Goal: Information Seeking & Learning: Learn about a topic

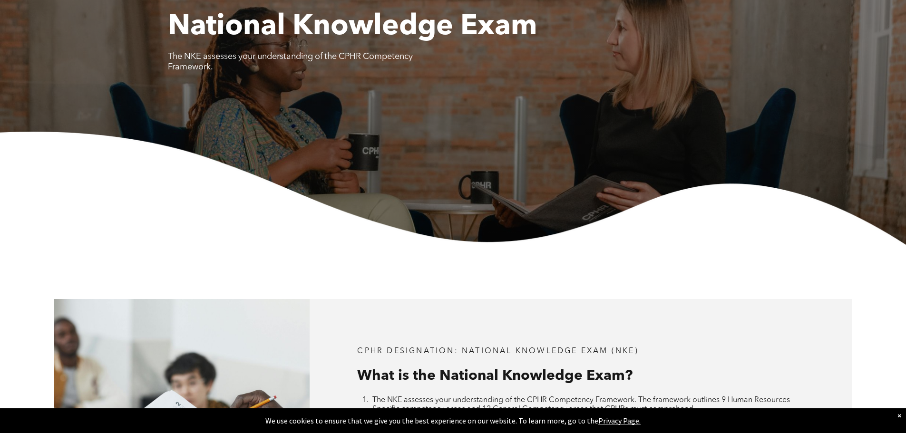
scroll to position [238, 0]
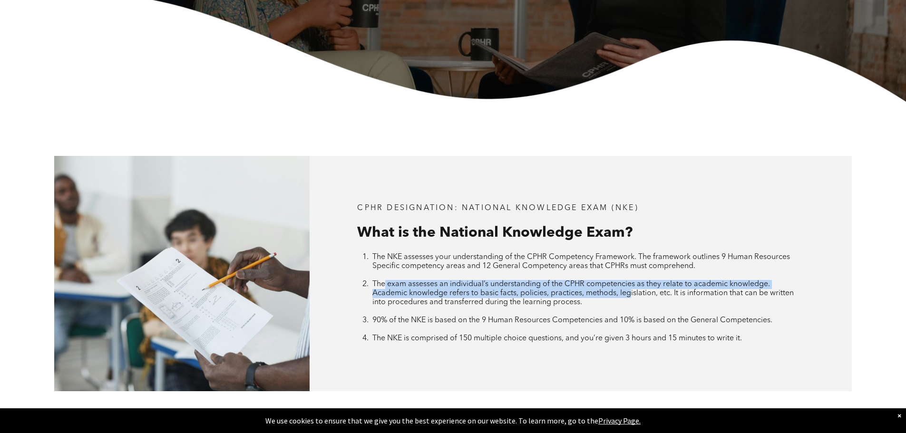
drag, startPoint x: 385, startPoint y: 287, endPoint x: 629, endPoint y: 297, distance: 243.7
click at [629, 297] on span "The exam assesses an individual’s understanding of the CPHR competencies as the…" at bounding box center [582, 294] width 421 height 26
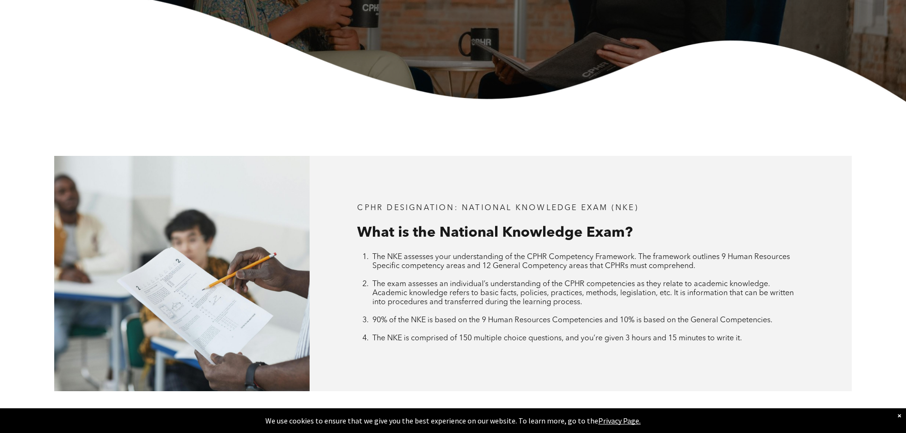
click at [604, 301] on li "The exam assesses an individual’s understanding of the CPHR competencies as the…" at bounding box center [587, 298] width 431 height 36
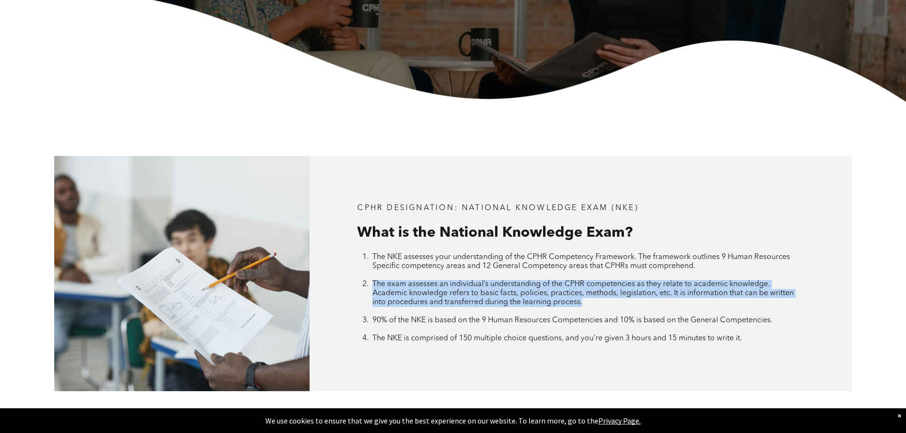
drag, startPoint x: 592, startPoint y: 304, endPoint x: 363, endPoint y: 285, distance: 229.6
click at [372, 285] on li "The exam assesses an individual’s understanding of the CPHR competencies as the…" at bounding box center [587, 298] width 431 height 36
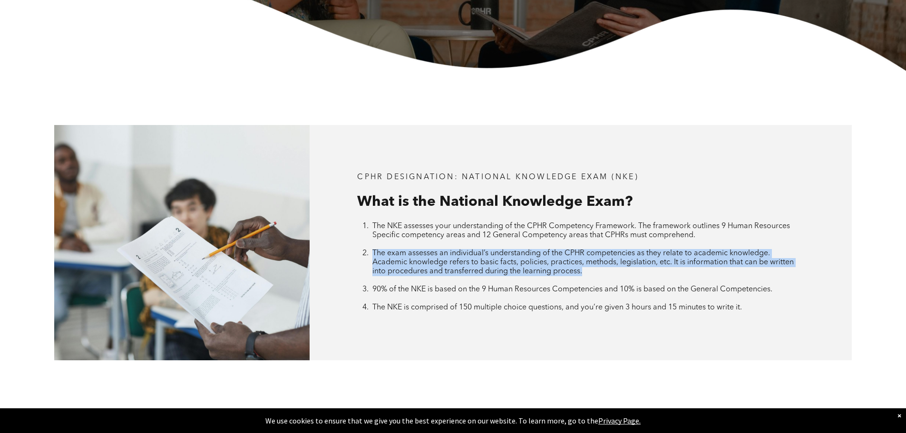
scroll to position [285, 0]
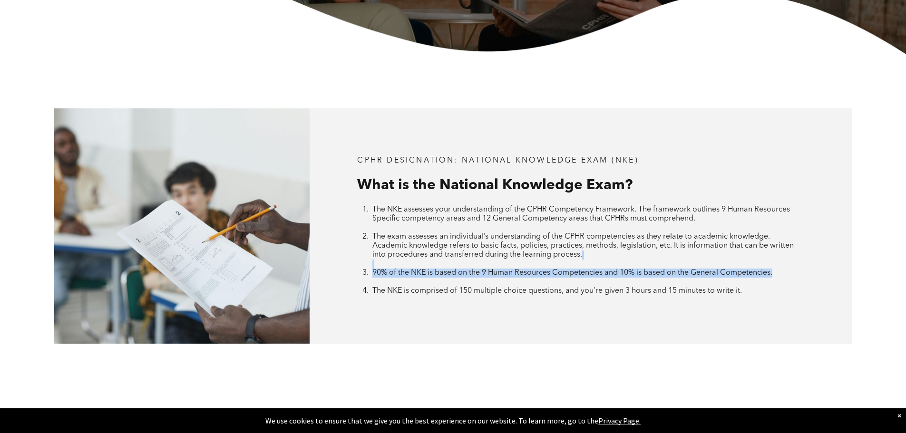
drag, startPoint x: 786, startPoint y: 273, endPoint x: 471, endPoint y: 264, distance: 315.0
click at [471, 264] on ol "The NKE assesses your understanding of the CPHR Competency Framework. The frame…" at bounding box center [580, 250] width 447 height 90
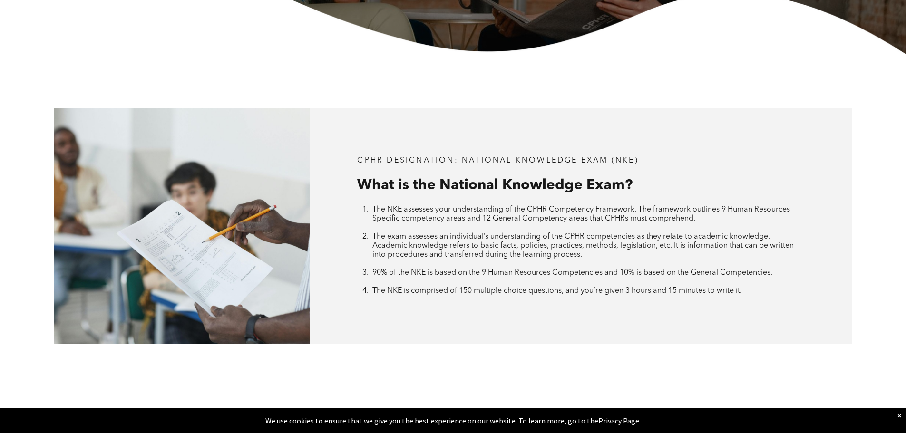
click at [694, 282] on li "90% of the NKE is based on the 9 Human Resources Competencies and 10% is based …" at bounding box center [587, 278] width 431 height 18
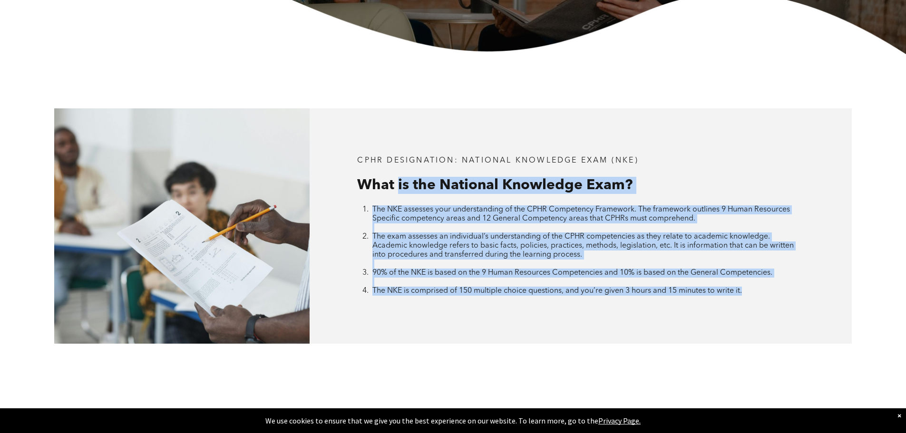
drag, startPoint x: 758, startPoint y: 294, endPoint x: 400, endPoint y: 179, distance: 376.2
click at [400, 179] on div "CPHR DESIGNATION: National Knowledge Exam (NKE) What is the National Knowledge …" at bounding box center [581, 225] width 542 height 235
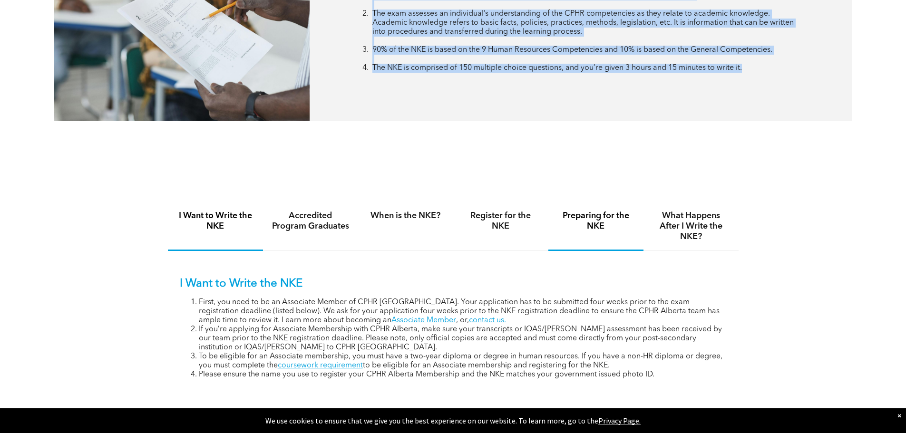
scroll to position [523, 0]
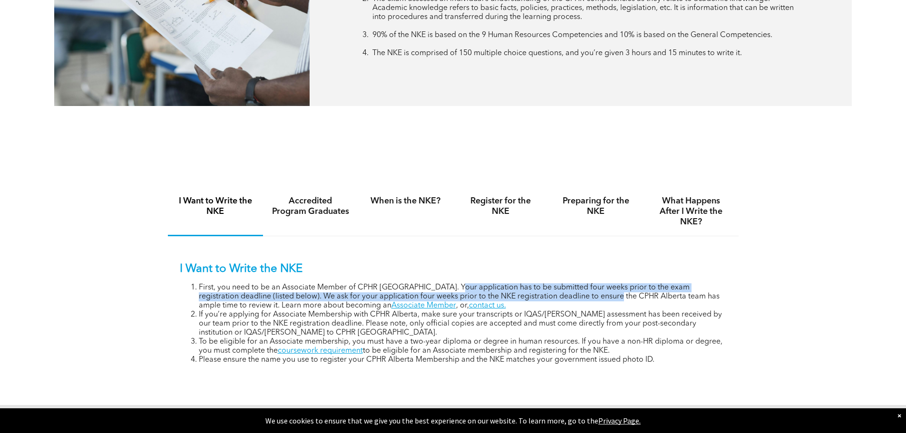
drag, startPoint x: 449, startPoint y: 285, endPoint x: 587, endPoint y: 298, distance: 139.0
click at [587, 298] on li "First, you need to be an Associate Member of CPHR Alberta. Your application has…" at bounding box center [463, 296] width 528 height 27
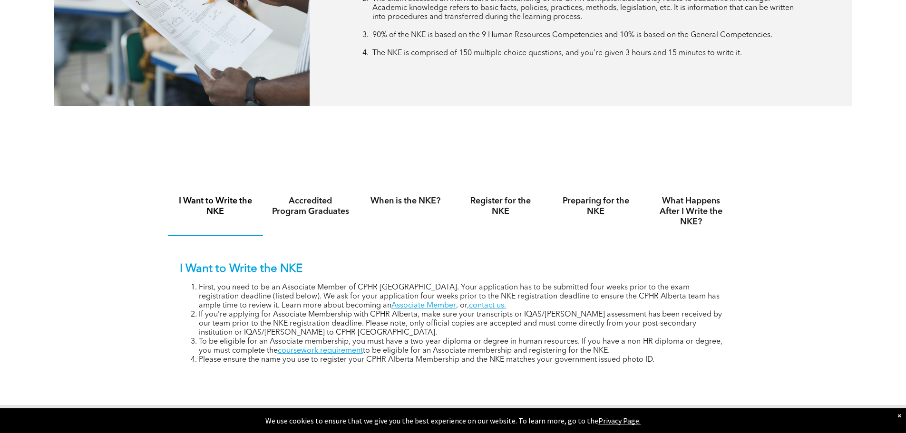
click at [531, 311] on li "If you’re applying for Associate Membership with CPHR Alberta, make sure your t…" at bounding box center [463, 324] width 528 height 27
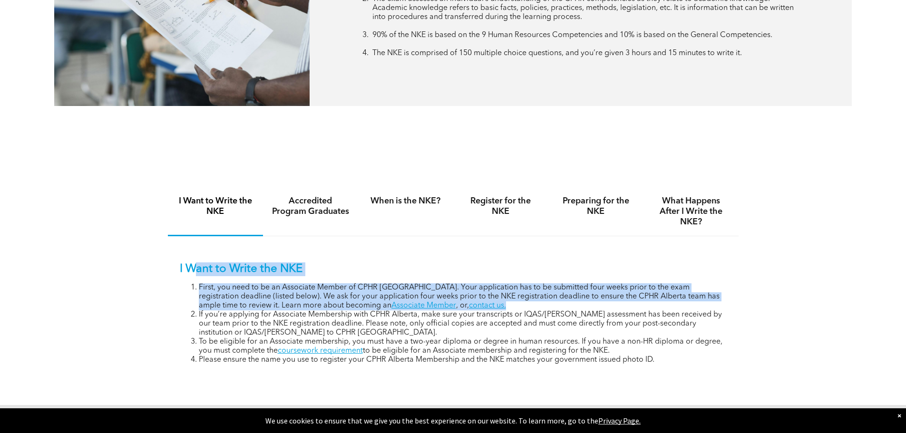
drag, startPoint x: 489, startPoint y: 301, endPoint x: 197, endPoint y: 274, distance: 293.7
click at [197, 274] on div "I Want to Write the NKE First, you need to be an Associate Member of CPHR Alber…" at bounding box center [453, 314] width 547 height 102
click at [449, 240] on div "I Want to Write the NKE First, you need to be an Associate Member of CPHR Alber…" at bounding box center [453, 306] width 571 height 140
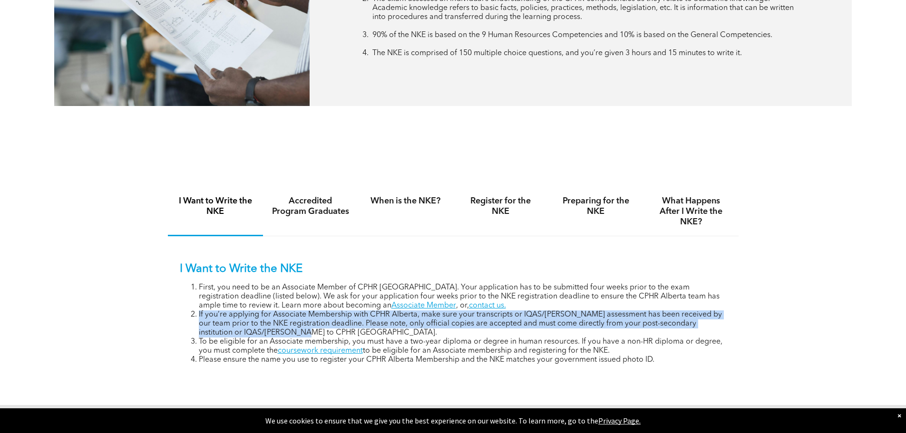
drag, startPoint x: 312, startPoint y: 331, endPoint x: 197, endPoint y: 314, distance: 116.3
click at [199, 314] on li "If you’re applying for Associate Membership with CPHR Alberta, make sure your t…" at bounding box center [463, 324] width 528 height 27
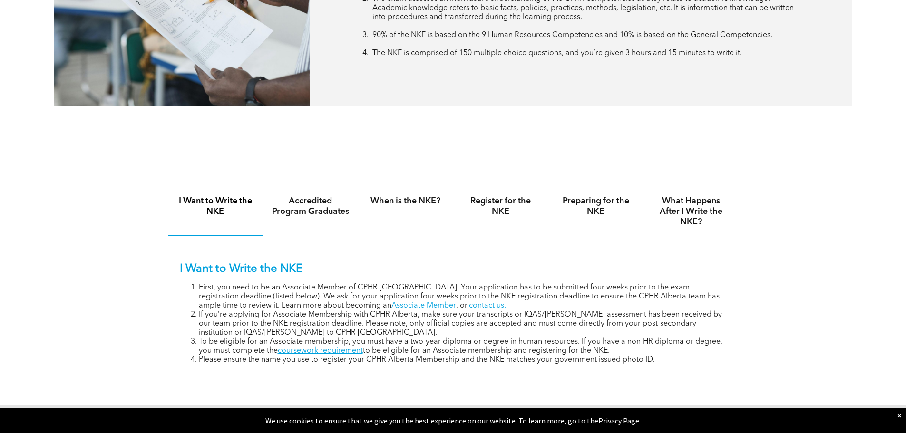
click at [537, 273] on p "I Want to Write the NKE" at bounding box center [453, 270] width 547 height 14
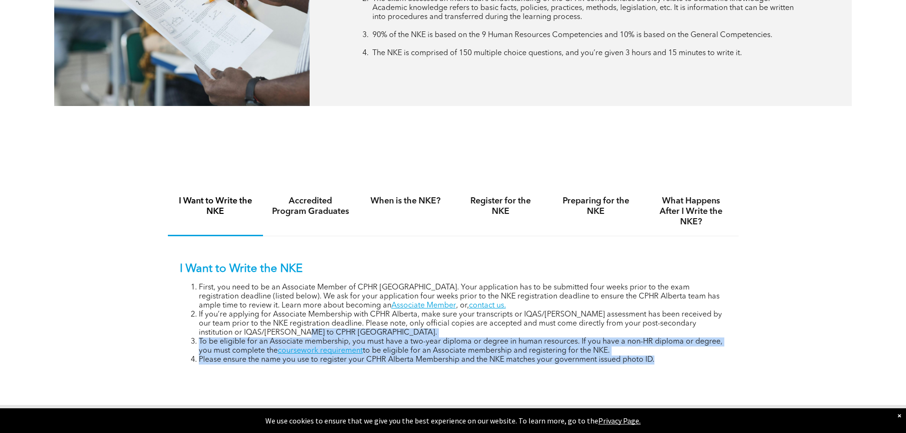
drag, startPoint x: 527, startPoint y: 334, endPoint x: 658, endPoint y: 364, distance: 134.3
click at [658, 364] on div "I Want to Write the NKE First, you need to be an Associate Member of CPHR Alber…" at bounding box center [453, 306] width 571 height 140
click at [619, 370] on div "I Want to Write the NKE First, you need to be an Associate Member of CPHR Alber…" at bounding box center [453, 306] width 571 height 140
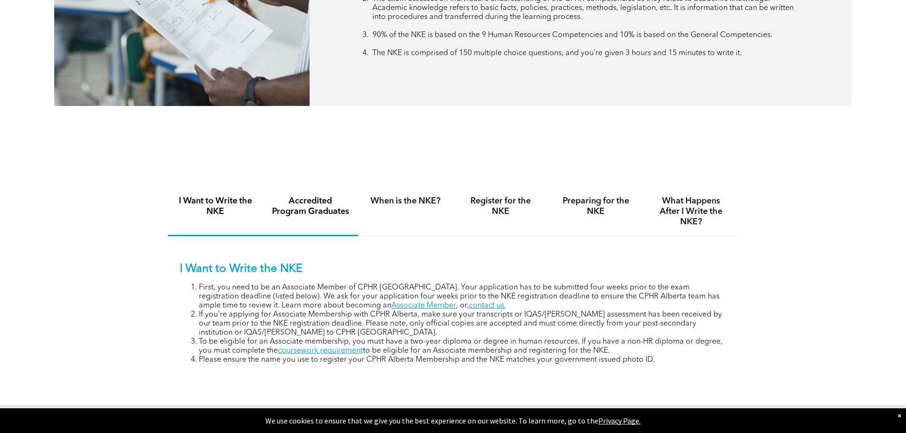
click at [333, 206] on h4 "Accredited Program Graduates" at bounding box center [311, 206] width 78 height 21
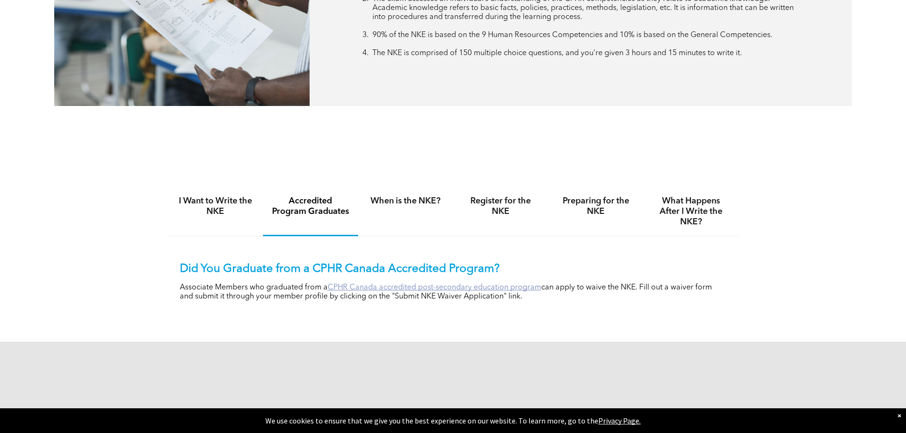
click at [456, 286] on link "CPHR Canada accredited post-secondary education program" at bounding box center [435, 288] width 214 height 8
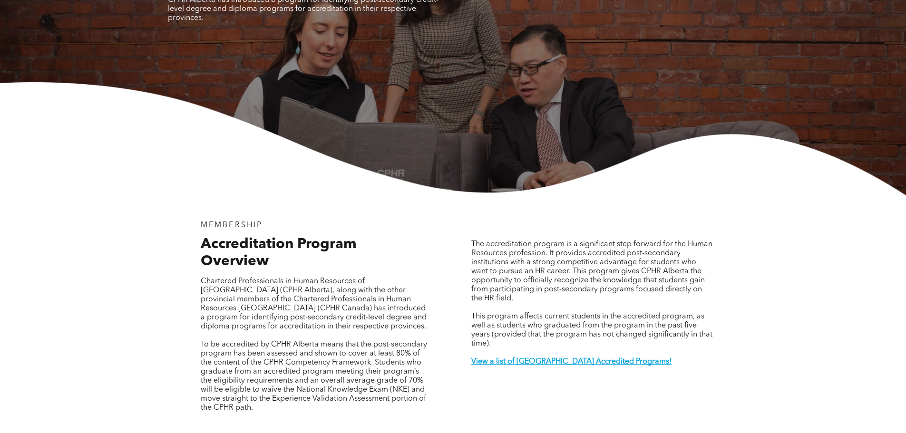
scroll to position [238, 0]
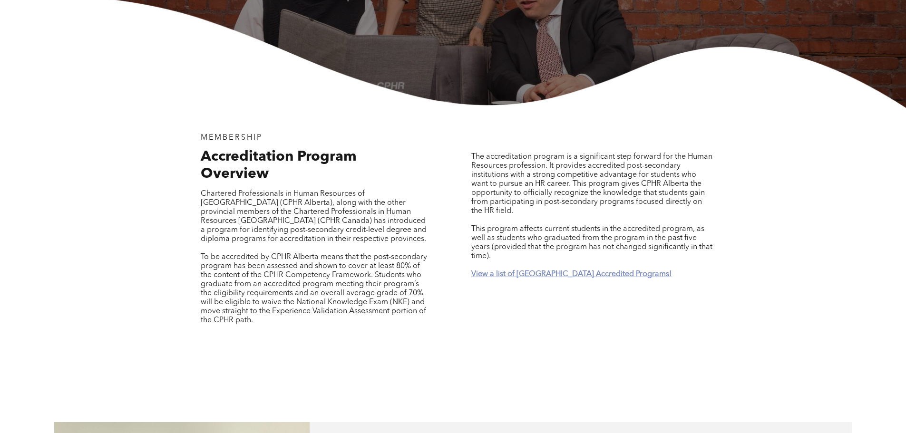
click at [586, 271] on strong "View a list of [GEOGRAPHIC_DATA] Accredited Programs!" at bounding box center [571, 275] width 200 height 8
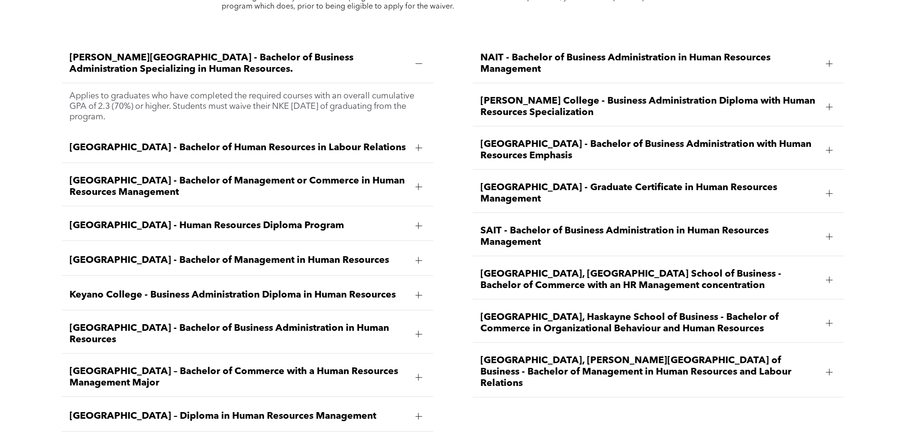
scroll to position [1451, 0]
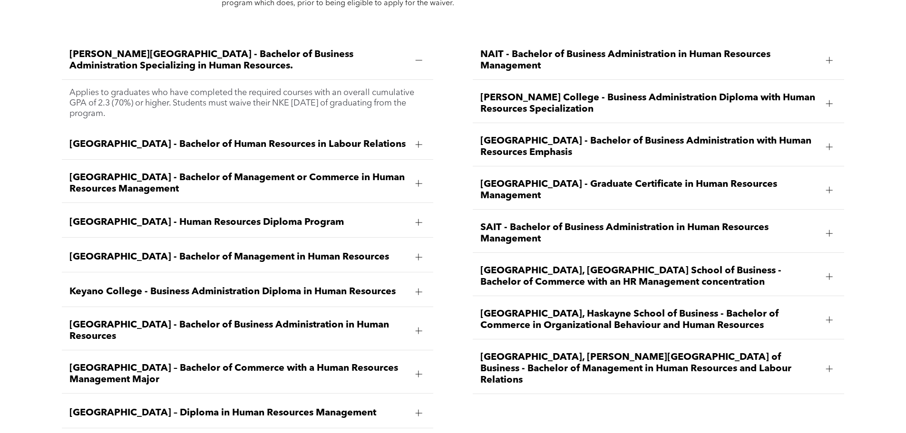
click at [415, 219] on div at bounding box center [418, 222] width 7 height 7
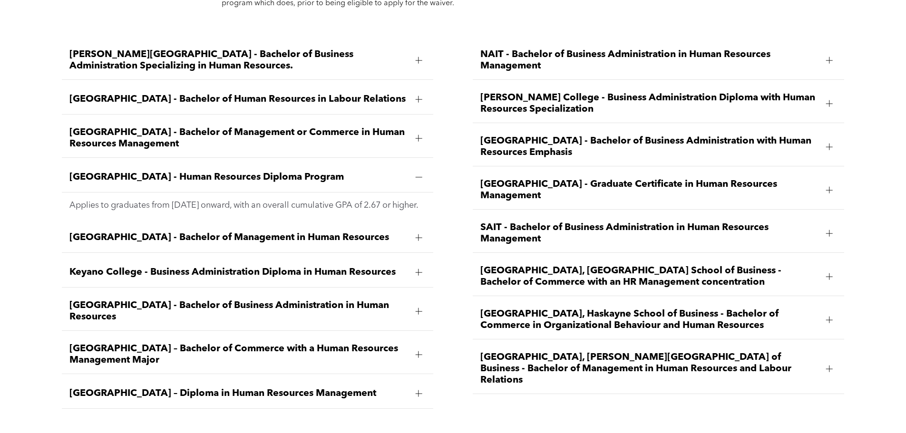
click at [286, 172] on span "[GEOGRAPHIC_DATA] - Human Resources Diploma Program" at bounding box center [238, 177] width 338 height 11
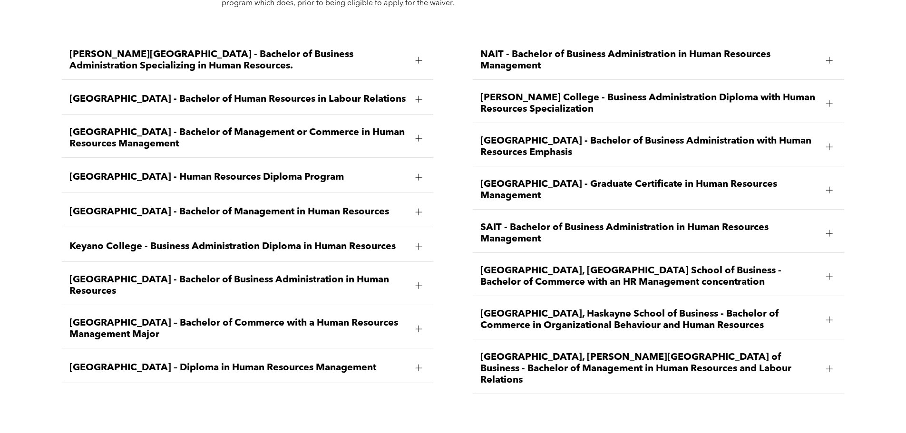
click at [315, 172] on span "[GEOGRAPHIC_DATA] - Human Resources Diploma Program" at bounding box center [238, 177] width 338 height 11
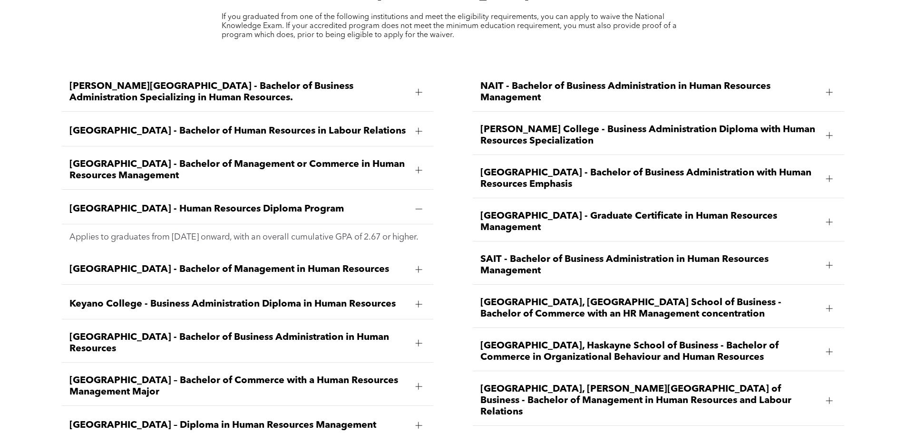
scroll to position [1404, 0]
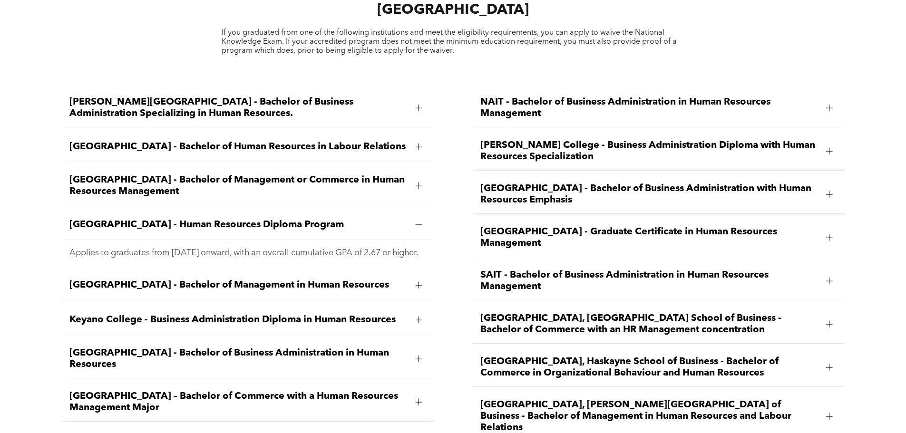
click at [818, 270] on span "SAIT - Bachelor of Business Administration in Human Resources Management" at bounding box center [649, 281] width 338 height 23
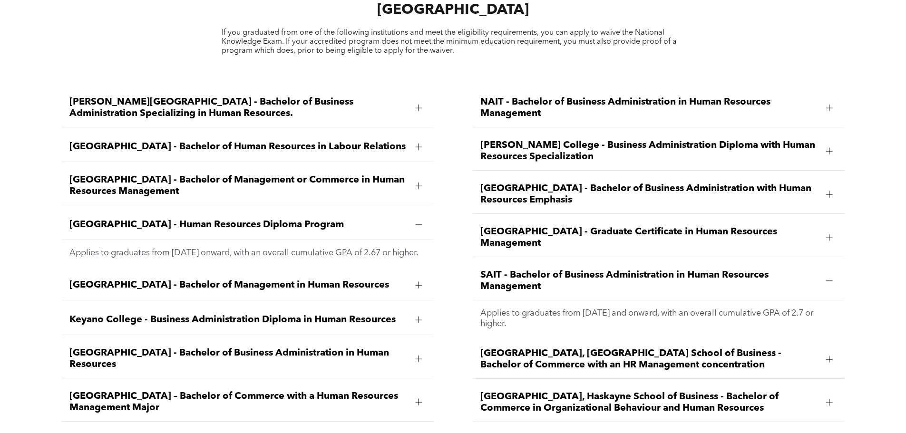
click at [818, 270] on span "SAIT - Bachelor of Business Administration in Human Resources Management" at bounding box center [649, 281] width 338 height 23
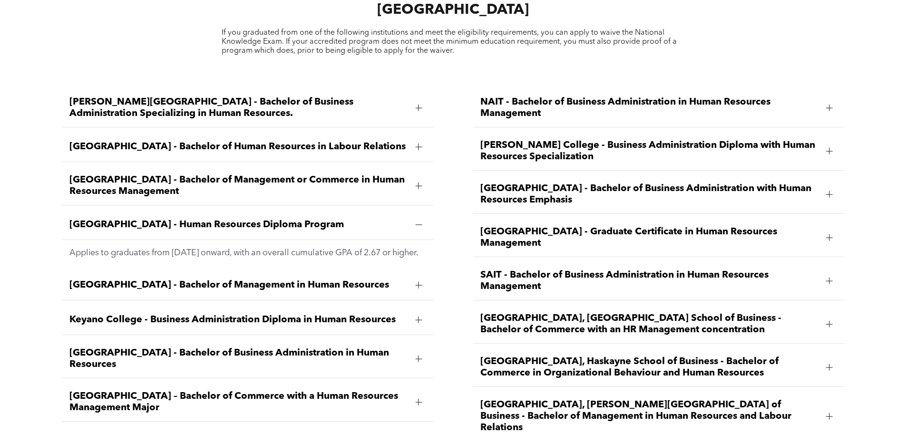
click at [835, 361] on div at bounding box center [829, 368] width 14 height 14
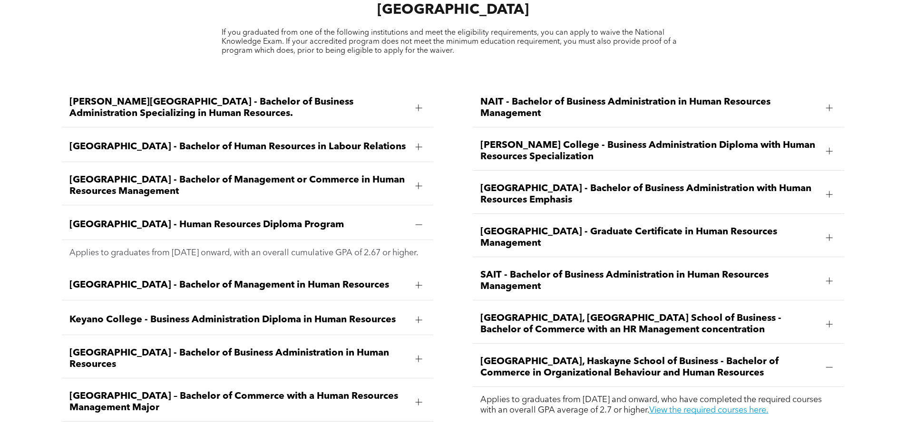
click at [798, 270] on span "SAIT - Bachelor of Business Administration in Human Resources Management" at bounding box center [649, 281] width 338 height 23
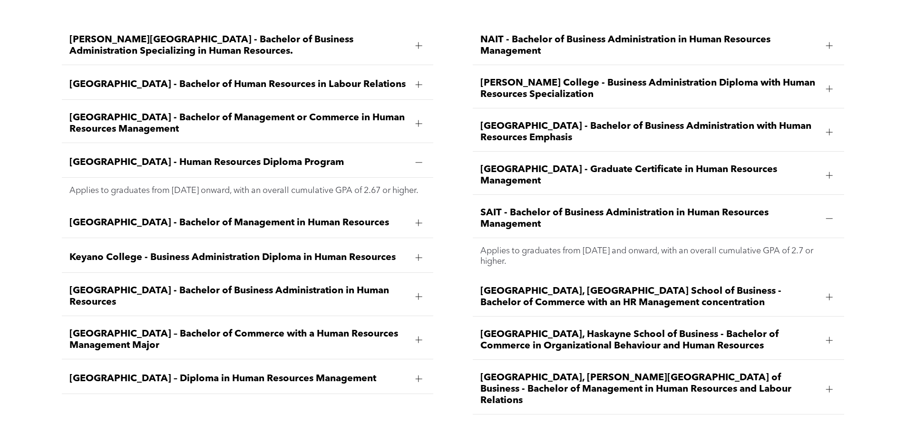
scroll to position [1451, 0]
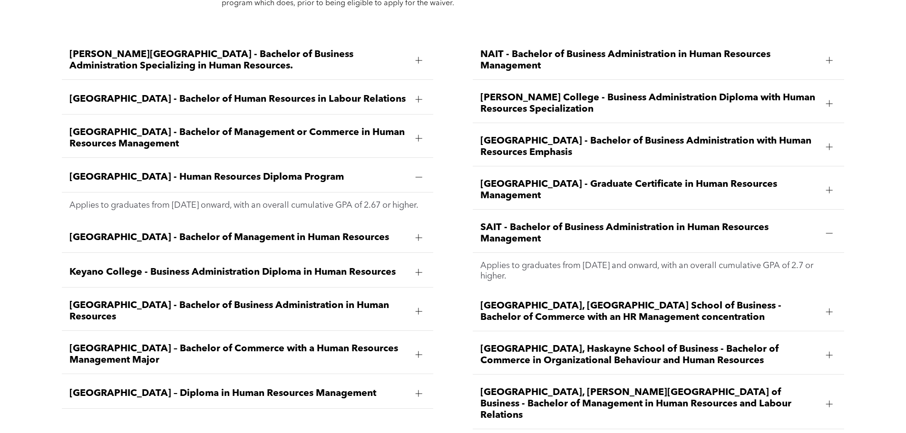
click at [811, 344] on span "University of Calgary, Haskayne School of Business - Bachelor of Commerce in Or…" at bounding box center [649, 355] width 338 height 23
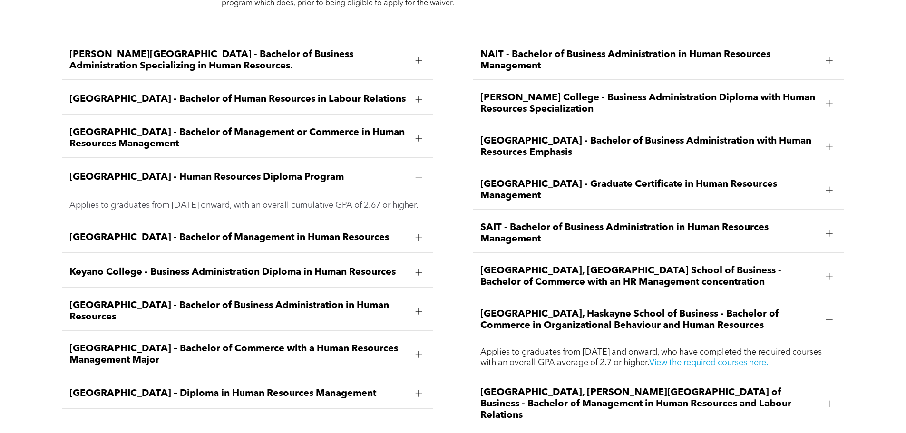
click at [833, 313] on div at bounding box center [829, 320] width 14 height 14
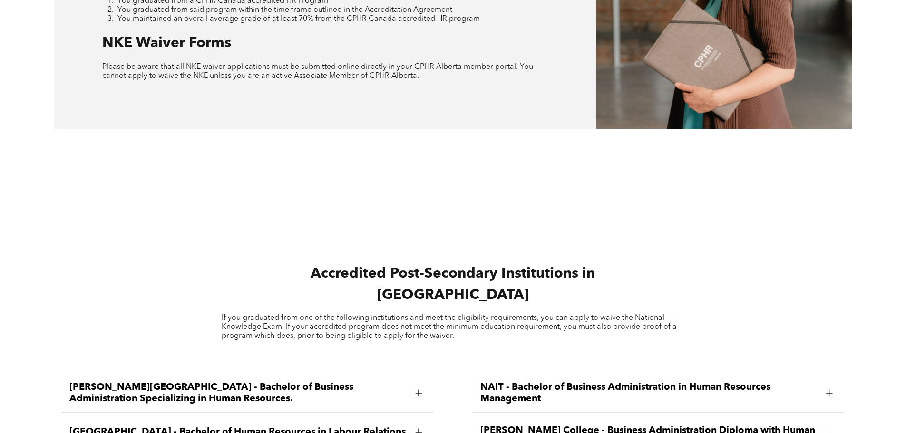
scroll to position [928, 0]
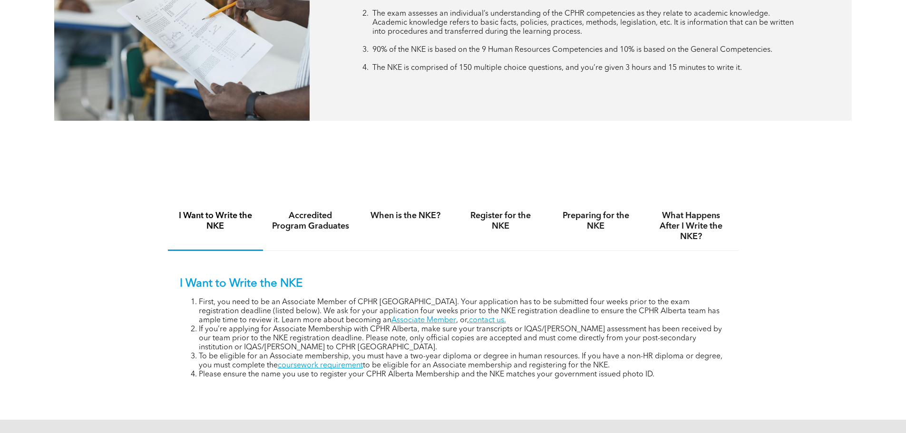
scroll to position [523, 0]
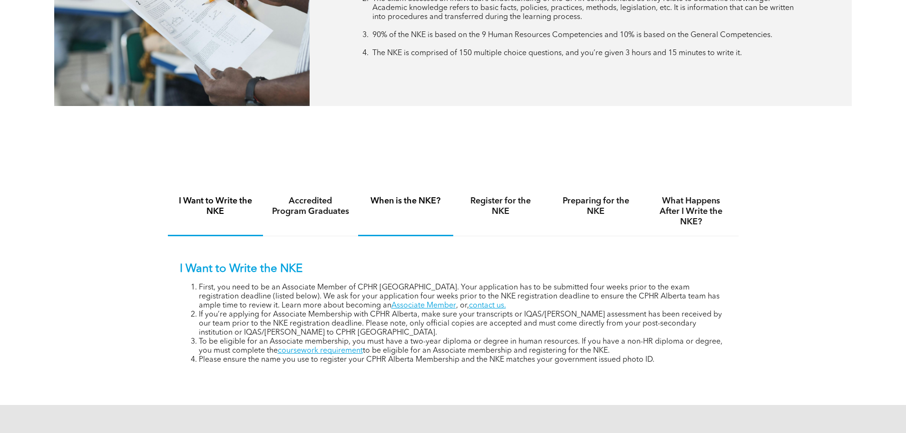
click at [433, 198] on h4 "When is the NKE?" at bounding box center [406, 201] width 78 height 10
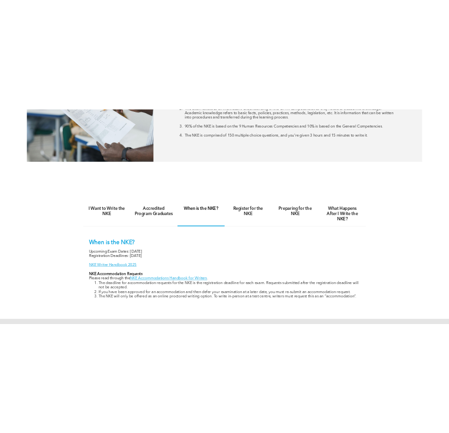
scroll to position [571, 0]
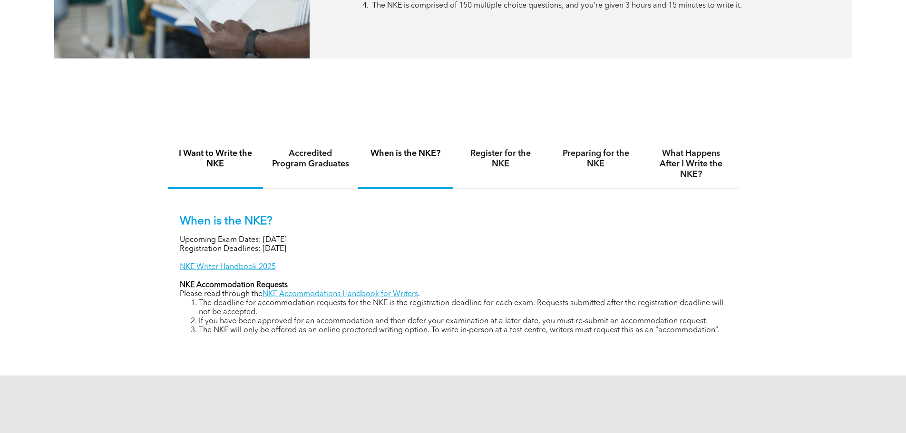
click at [201, 159] on h4 "I Want to Write the NKE" at bounding box center [215, 158] width 78 height 21
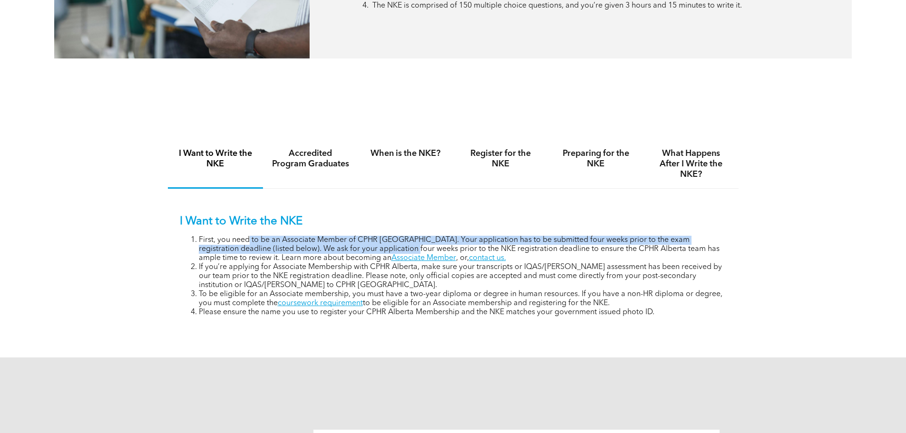
drag, startPoint x: 250, startPoint y: 240, endPoint x: 383, endPoint y: 247, distance: 132.9
click at [383, 247] on li "First, you need to be an Associate Member of CPHR Alberta. Your application has…" at bounding box center [463, 249] width 528 height 27
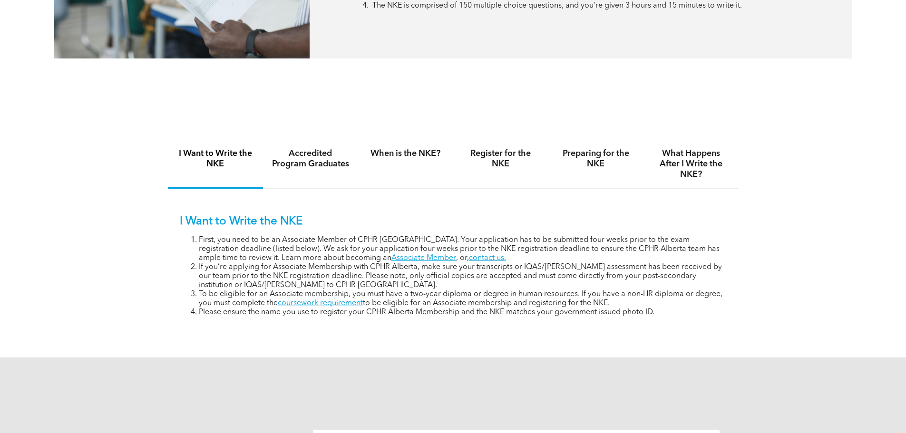
click at [562, 258] on li "First, you need to be an Associate Member of CPHR Alberta. Your application has…" at bounding box center [463, 249] width 528 height 27
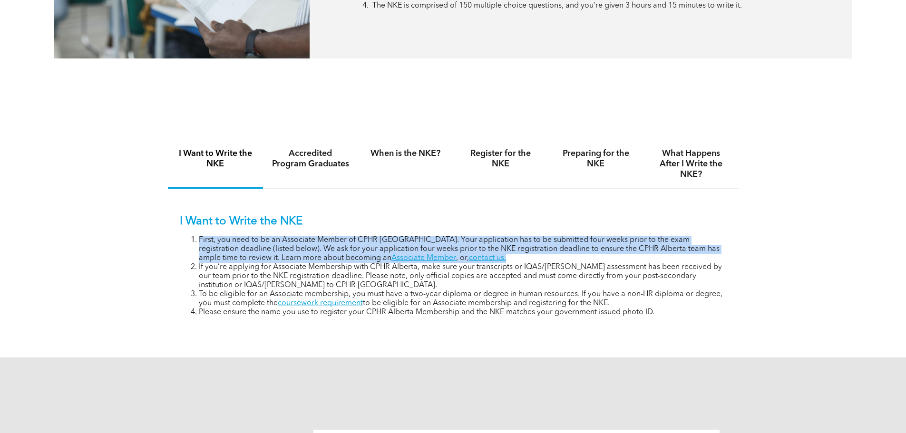
drag, startPoint x: 452, startPoint y: 257, endPoint x: 180, endPoint y: 239, distance: 272.6
click at [180, 239] on ol "First, you need to be an Associate Member of CPHR Alberta. Your application has…" at bounding box center [453, 276] width 547 height 81
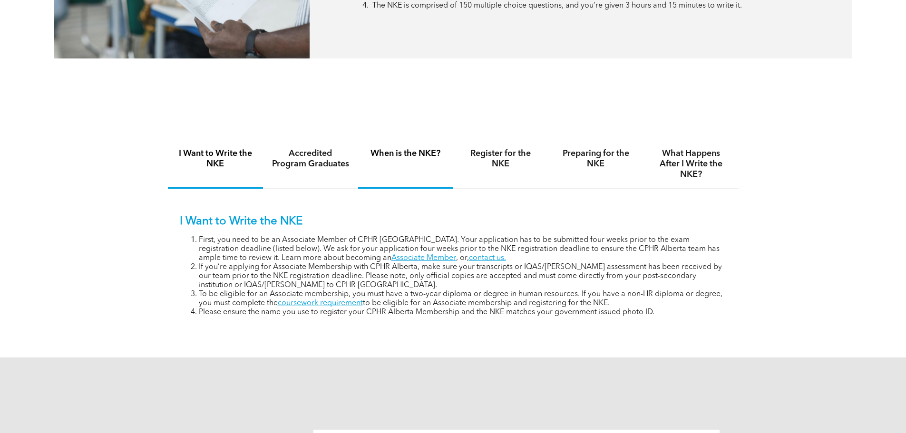
click at [429, 162] on div "When is the NKE?" at bounding box center [405, 164] width 95 height 49
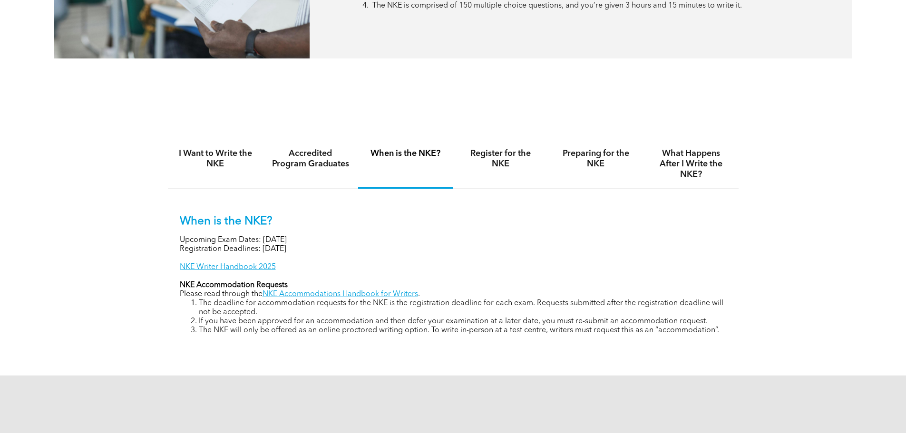
click at [592, 263] on p "NKE Writer Handbook 2025" at bounding box center [453, 267] width 547 height 9
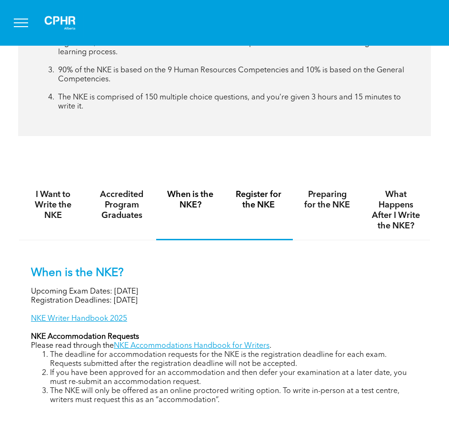
click at [245, 208] on h4 "Register for the NKE" at bounding box center [258, 199] width 51 height 21
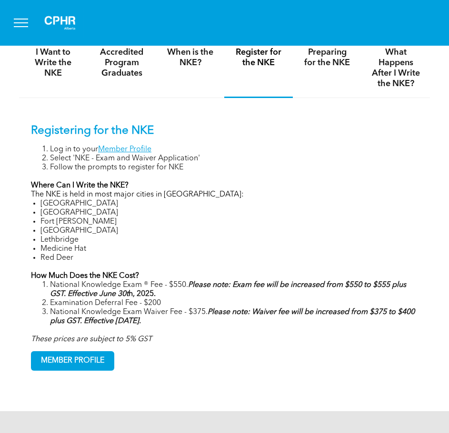
scroll to position [713, 0]
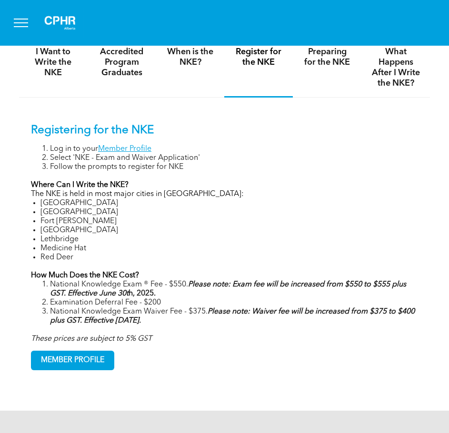
click at [296, 337] on p "These prices are subject to 5% GST" at bounding box center [224, 338] width 387 height 9
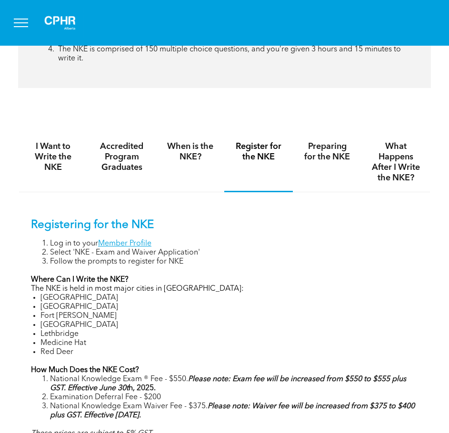
scroll to position [618, 0]
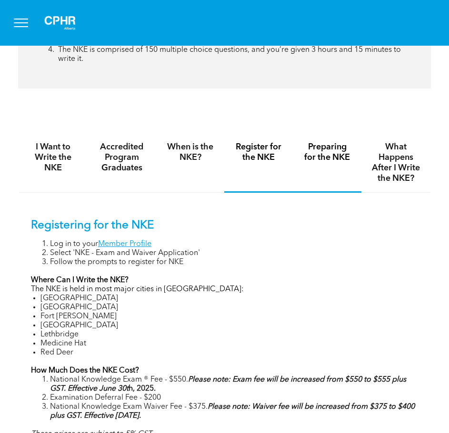
click at [324, 152] on h4 "Preparing for the NKE" at bounding box center [326, 152] width 51 height 21
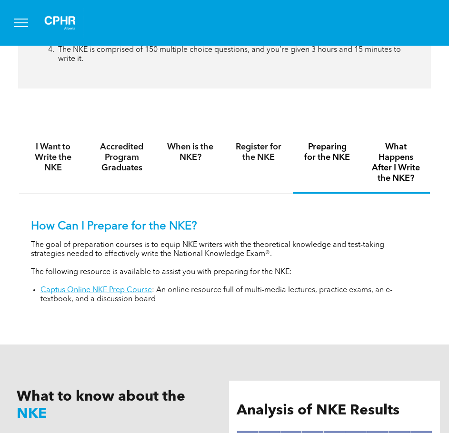
click at [393, 156] on h4 "What Happens After I Write the NKE?" at bounding box center [395, 163] width 51 height 42
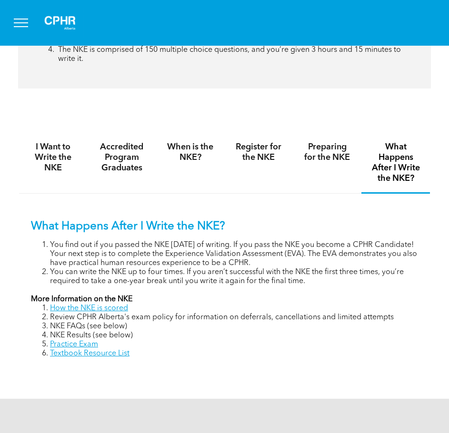
click at [375, 274] on li "You can write the NKE up to four times. If you aren’t successful with the NKE t…" at bounding box center [234, 277] width 368 height 18
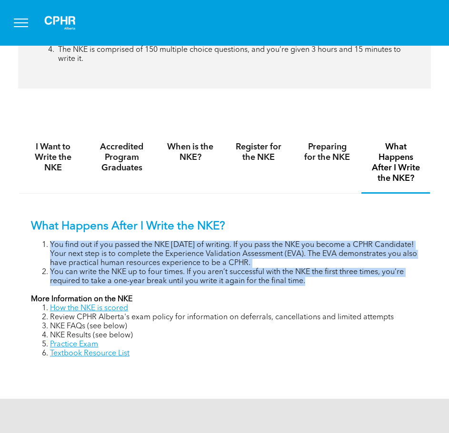
drag, startPoint x: 336, startPoint y: 281, endPoint x: 163, endPoint y: 266, distance: 173.8
click at [28, 247] on div "What Happens After I Write the NKE? You find out if you passed the NKE within 8…" at bounding box center [224, 282] width 410 height 176
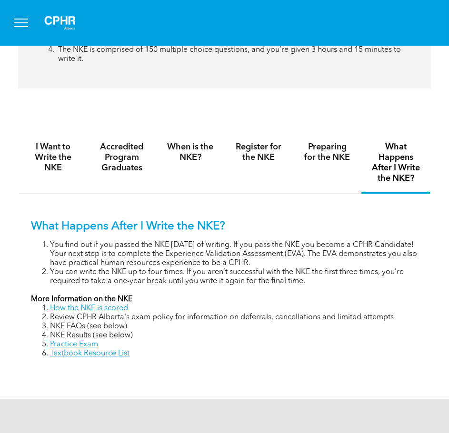
click at [319, 364] on div "What Happens After I Write the NKE? You find out if you passed the NKE within 8…" at bounding box center [224, 282] width 410 height 176
click at [120, 163] on h4 "Accredited Program Graduates" at bounding box center [121, 157] width 51 height 31
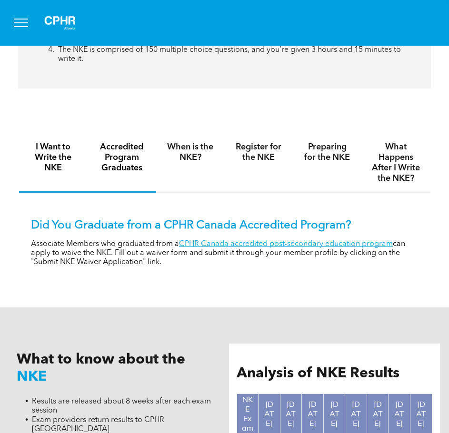
click at [44, 162] on h4 "I Want to Write the NKE" at bounding box center [53, 157] width 51 height 31
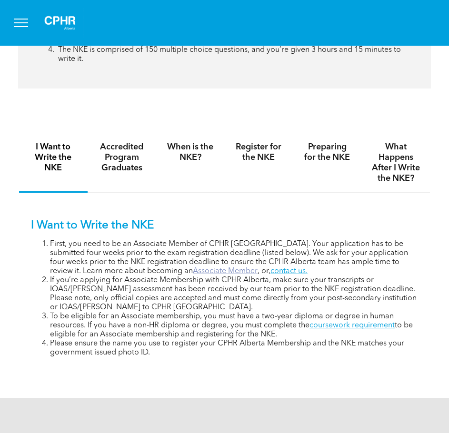
click at [193, 267] on link "Associate Member" at bounding box center [225, 271] width 65 height 8
click at [193, 268] on link "Associate Member" at bounding box center [225, 271] width 65 height 8
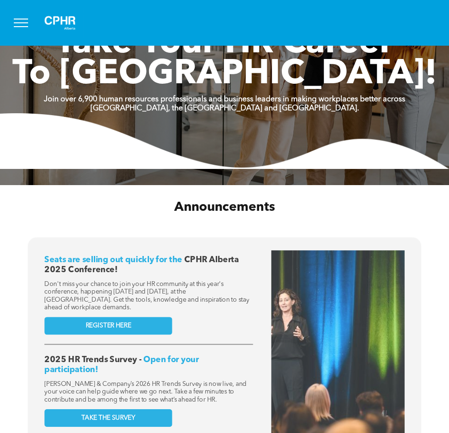
scroll to position [190, 0]
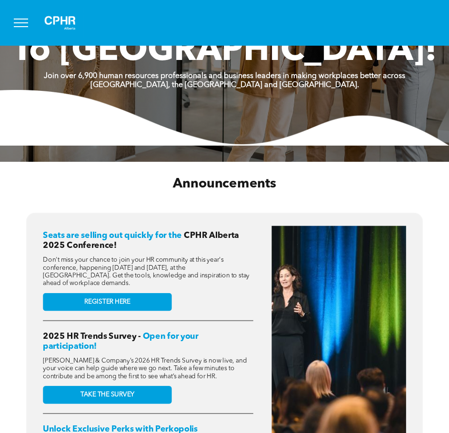
drag, startPoint x: 246, startPoint y: 277, endPoint x: 73, endPoint y: 252, distance: 175.4
click at [73, 252] on div "Seats are selling out quickly for the CPHR Alberta 2025 Conference! Don't miss …" at bounding box center [148, 365] width 210 height 281
click at [242, 270] on p "Don't miss your chance to join your HR community at this year's conference, hap…" at bounding box center [148, 271] width 210 height 31
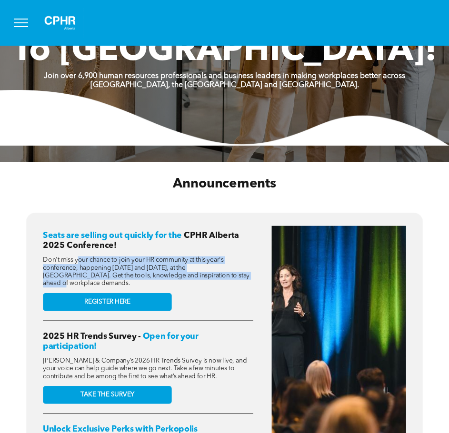
drag, startPoint x: 232, startPoint y: 273, endPoint x: 80, endPoint y: 257, distance: 152.5
click at [80, 257] on p "Don't miss your chance to join your HR community at this year's conference, hap…" at bounding box center [148, 271] width 210 height 31
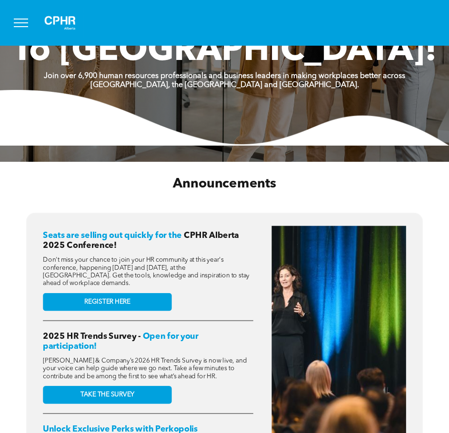
click at [248, 278] on p "Don't miss your chance to join your HR community at this year's conference, hap…" at bounding box center [148, 271] width 210 height 31
drag, startPoint x: 202, startPoint y: 281, endPoint x: 29, endPoint y: 258, distance: 174.1
click at [29, 258] on div "Seats are selling out quickly for the CPHR Alberta 2025 Conference! Don't miss …" at bounding box center [224, 366] width 397 height 308
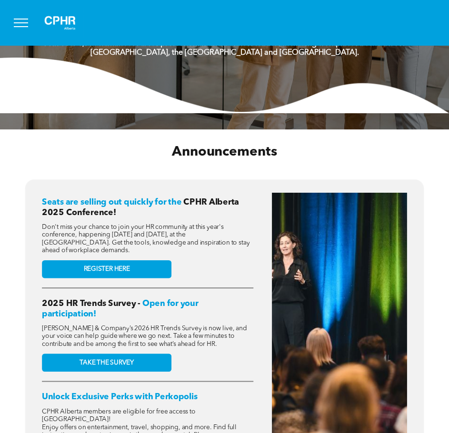
scroll to position [238, 0]
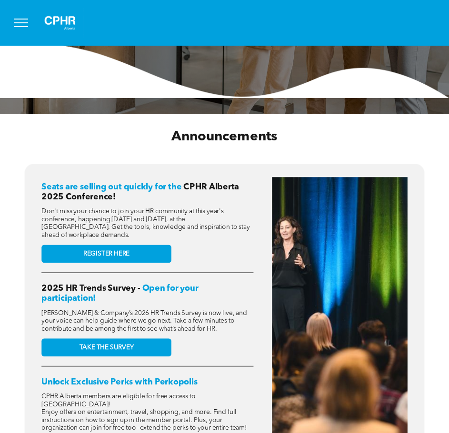
click at [228, 226] on p "Don't miss your chance to join your HR community at this year's conference, hap…" at bounding box center [147, 222] width 212 height 31
drag, startPoint x: 203, startPoint y: 233, endPoint x: 36, endPoint y: 187, distance: 172.6
click at [36, 187] on div "Seats are selling out quickly for the CPHR Alberta 2025 Conference! Don't miss …" at bounding box center [224, 318] width 380 height 291
click at [243, 233] on p "Don't miss your chance to join your HR community at this year's conference, hap…" at bounding box center [147, 222] width 212 height 31
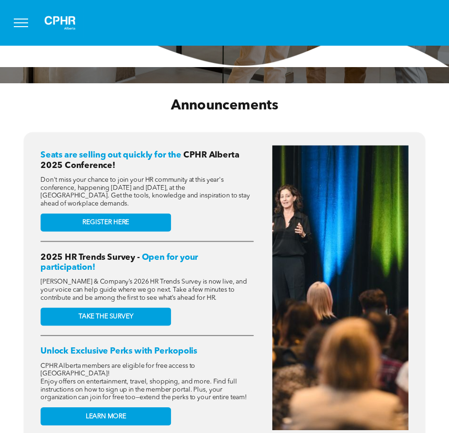
scroll to position [285, 0]
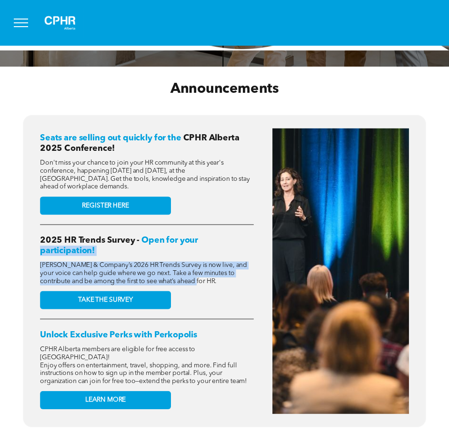
drag, startPoint x: 224, startPoint y: 276, endPoint x: 26, endPoint y: 244, distance: 200.9
click at [26, 244] on div "Seats are selling out quickly for the CPHR Alberta 2025 Conference! Don't miss …" at bounding box center [224, 271] width 403 height 312
click at [237, 271] on p "McLean & Company’s 2026 HR Trends Survey is now live, and your voice can help g…" at bounding box center [146, 273] width 213 height 24
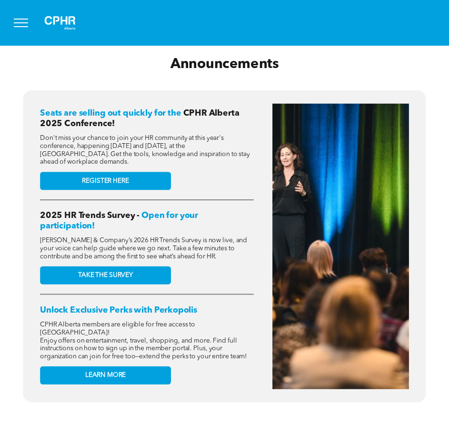
scroll to position [333, 0]
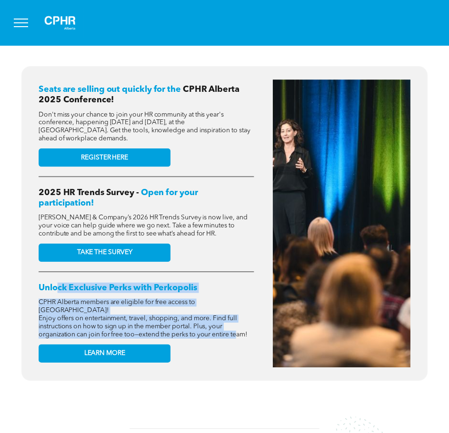
drag, startPoint x: 240, startPoint y: 315, endPoint x: 59, endPoint y: 283, distance: 183.4
click at [59, 283] on div "Seats are selling out quickly for the CPHR Alberta 2025 Conference! Don't miss …" at bounding box center [146, 223] width 215 height 288
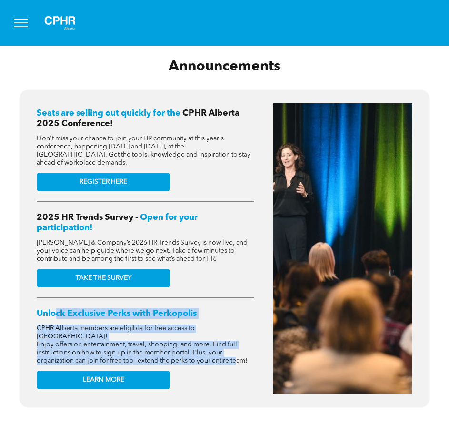
scroll to position [95, 0]
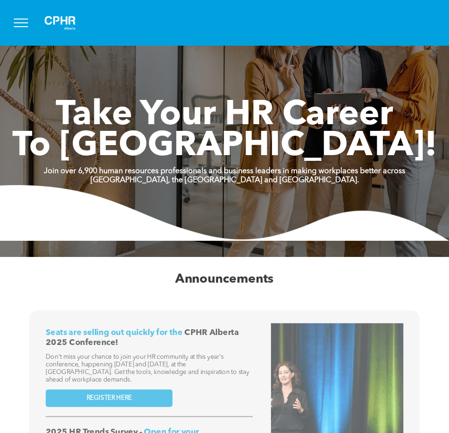
scroll to position [143, 0]
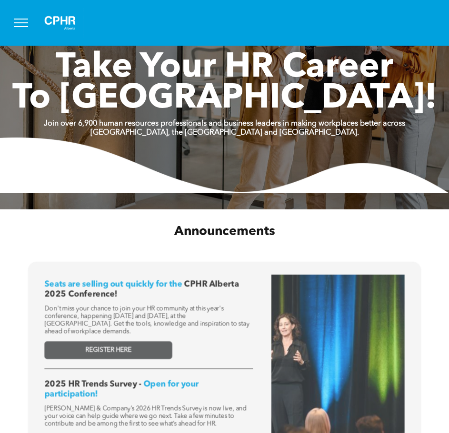
click at [158, 346] on link "REGISTER HERE" at bounding box center [107, 350] width 127 height 18
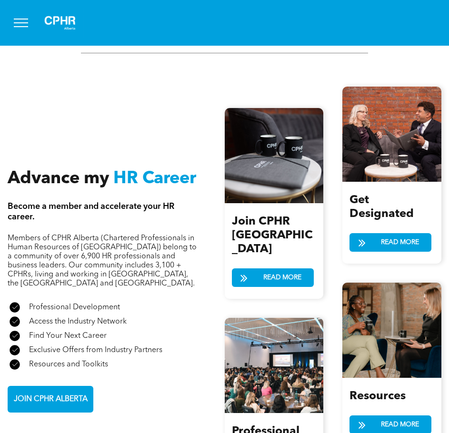
scroll to position [1094, 0]
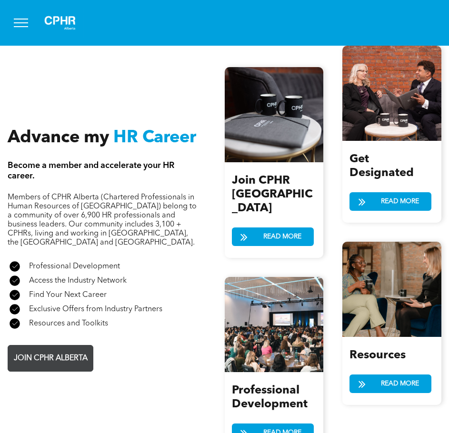
click at [71, 349] on span "JOIN CPHR ALBERTA" at bounding box center [50, 358] width 80 height 19
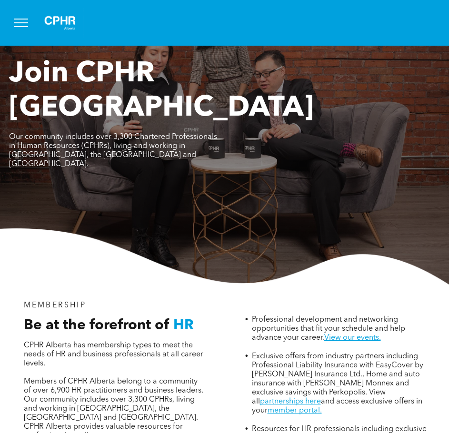
scroll to position [95, 0]
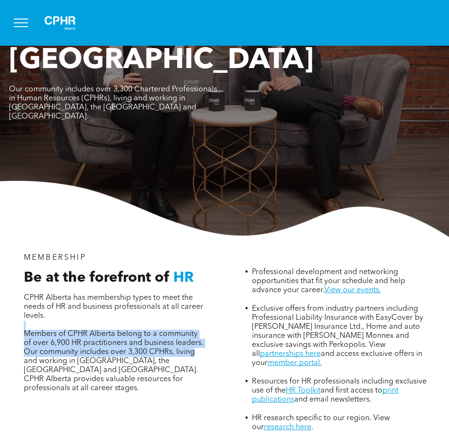
drag, startPoint x: 176, startPoint y: 284, endPoint x: 215, endPoint y: 309, distance: 46.2
click at [215, 309] on div "MEMBERSHIP Be at the forefront of HR CPHR Alberta has membership types to meet …" at bounding box center [114, 370] width 211 height 248
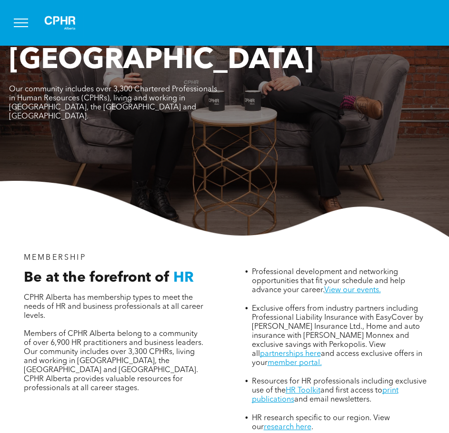
click at [194, 339] on p "Members of CPHR Alberta belong to a community of over 6,900 HR practitioners an…" at bounding box center [114, 361] width 181 height 63
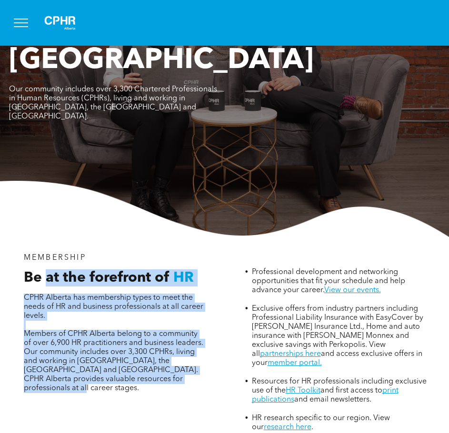
drag, startPoint x: 185, startPoint y: 345, endPoint x: 46, endPoint y: 244, distance: 173.0
click at [46, 269] on div "Be at the forefront of HR CPHR Alberta has membership types to meet the needs o…" at bounding box center [114, 339] width 195 height 140
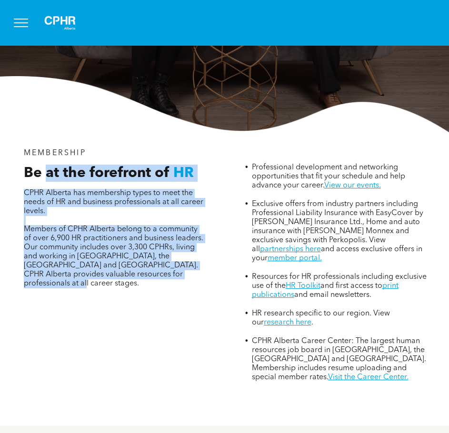
scroll to position [143, 0]
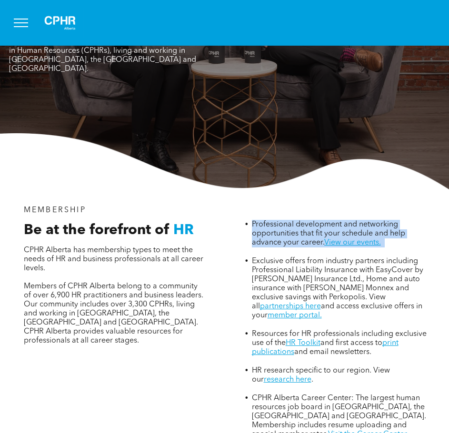
drag, startPoint x: 262, startPoint y: 181, endPoint x: 404, endPoint y: 209, distance: 144.5
click at [404, 220] on li "Professional development and networking opportunities that fit your schedule an…" at bounding box center [342, 238] width 180 height 37
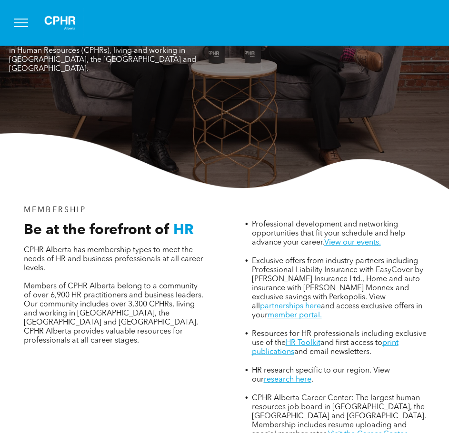
click at [273, 257] on span "Exclusive offers from industry partners including Professional Liability Insura…" at bounding box center [337, 283] width 171 height 53
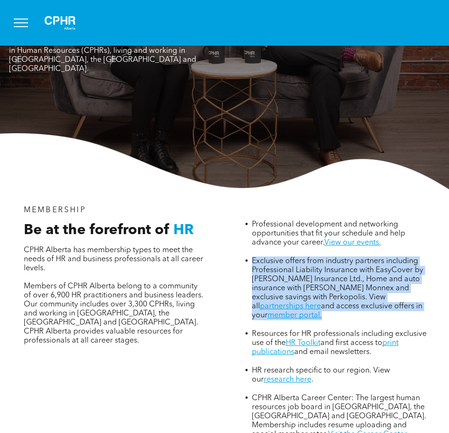
drag, startPoint x: 253, startPoint y: 221, endPoint x: 429, endPoint y: 266, distance: 182.1
click at [429, 266] on li "Exclusive offers from industry partners including Professional Liability Insura…" at bounding box center [342, 292] width 180 height 73
drag, startPoint x: 391, startPoint y: 301, endPoint x: 282, endPoint y: 278, distance: 112.3
click at [282, 329] on li "Resources for HR professionals including exclusive use of the HR Toolkit and fi…" at bounding box center [342, 347] width 180 height 37
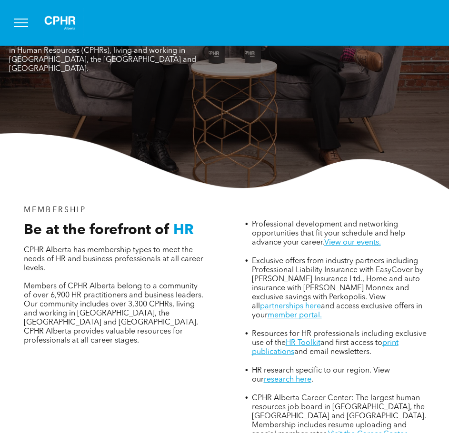
drag, startPoint x: 350, startPoint y: 329, endPoint x: 341, endPoint y: 325, distance: 9.8
click at [343, 366] on li "HR research specific to our region. View our research here ." at bounding box center [342, 380] width 180 height 28
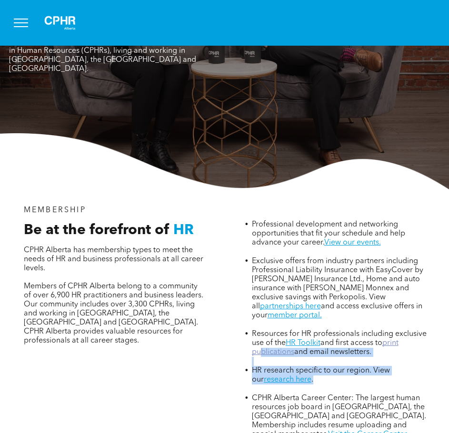
drag, startPoint x: 341, startPoint y: 324, endPoint x: 263, endPoint y: 296, distance: 83.3
click at [263, 296] on ul "Professional development and networking opportunities that fit your schedule an…" at bounding box center [333, 329] width 195 height 219
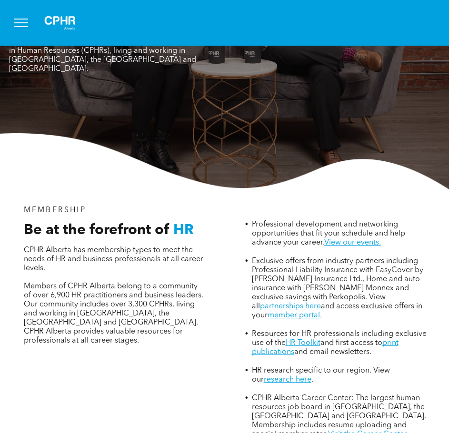
click at [385, 392] on div "Professional development and networking opportunities that fit your schedule an…" at bounding box center [334, 322] width 211 height 248
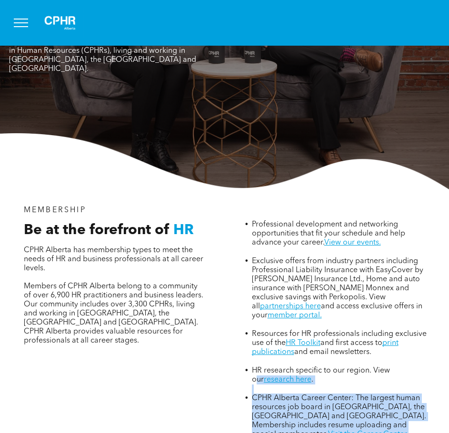
drag, startPoint x: 353, startPoint y: 379, endPoint x: 257, endPoint y: 329, distance: 108.5
click at [257, 329] on div "Professional development and networking opportunities that fit your schedule an…" at bounding box center [334, 322] width 211 height 248
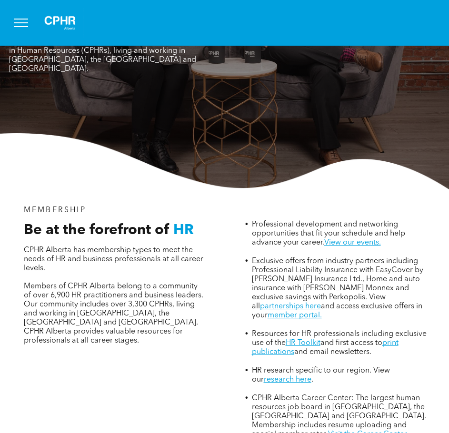
click at [185, 339] on div "MEMBERSHIP Be at the forefront of HR CPHR Alberta has membership types to meet …" at bounding box center [114, 322] width 211 height 248
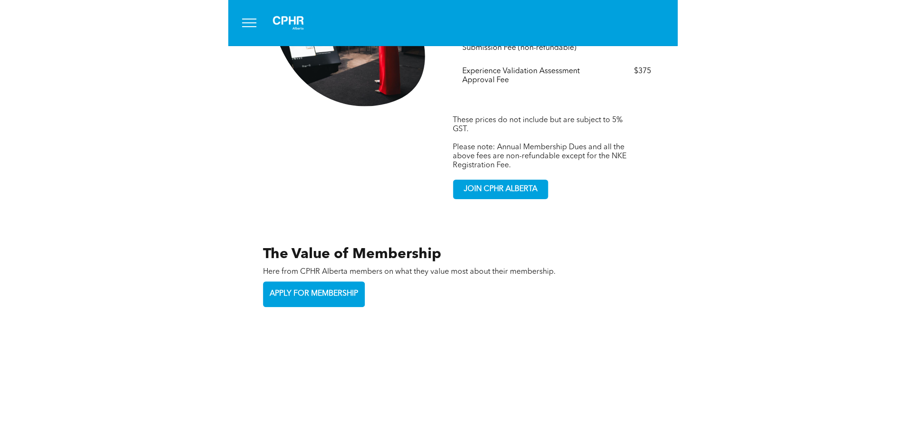
scroll to position [1950, 0]
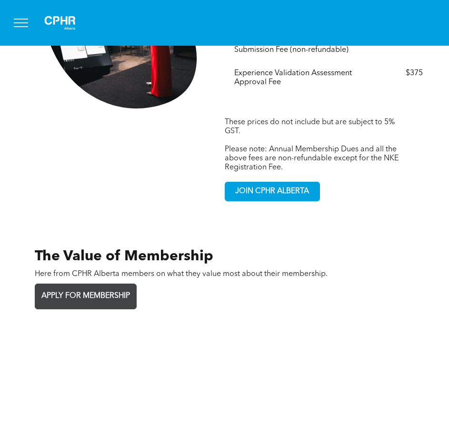
click at [84, 287] on span "APPLY FOR MEMBERSHIP" at bounding box center [85, 296] width 95 height 19
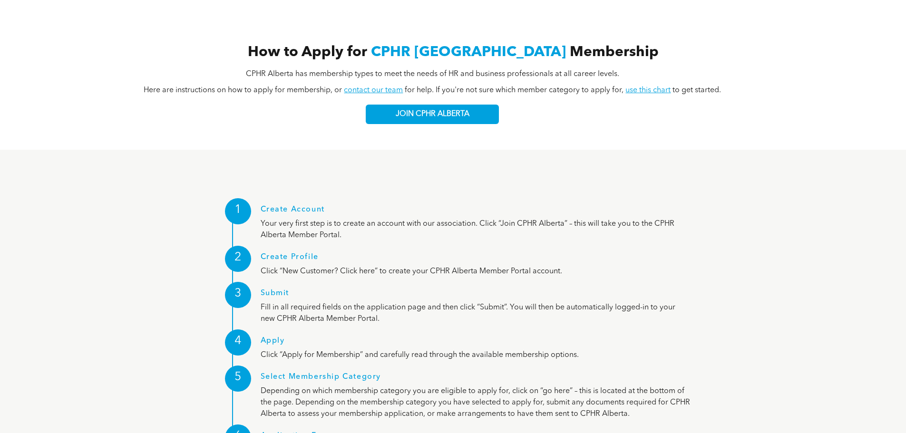
scroll to position [1117, 0]
